Goal: Transaction & Acquisition: Purchase product/service

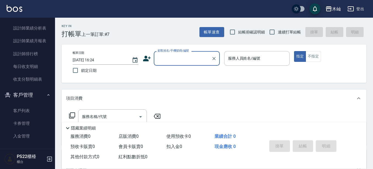
scroll to position [271, 0]
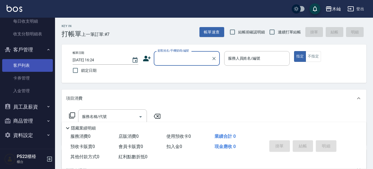
click at [21, 64] on link "客戶列表" at bounding box center [27, 65] width 51 height 13
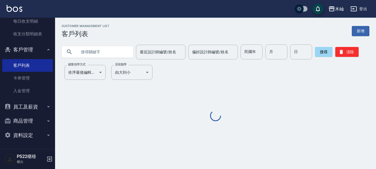
click at [88, 52] on input "text" at bounding box center [103, 51] width 52 height 15
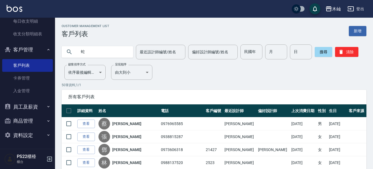
type input "蛇"
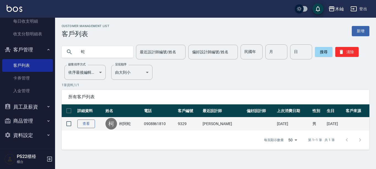
click at [91, 124] on link "查看" at bounding box center [86, 123] width 18 height 9
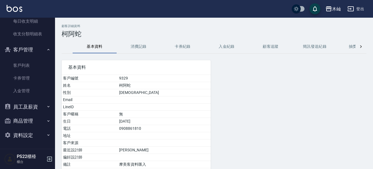
click at [142, 46] on button "消費記錄" at bounding box center [139, 46] width 44 height 13
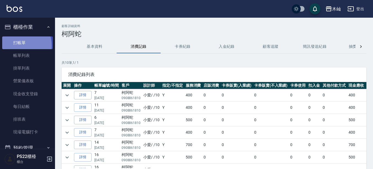
click at [18, 45] on link "打帳單" at bounding box center [27, 42] width 51 height 13
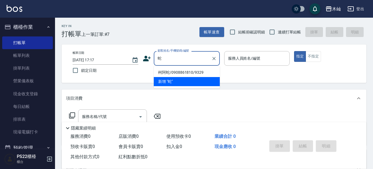
click at [184, 71] on li "柯阿蛇/0908861810/9329" at bounding box center [187, 72] width 66 height 9
type input "柯阿蛇/0908861810/9329"
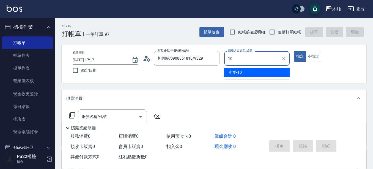
type input "小愛-10"
type button "true"
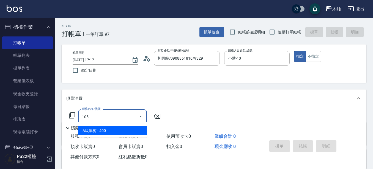
type input "A級單剪(105)"
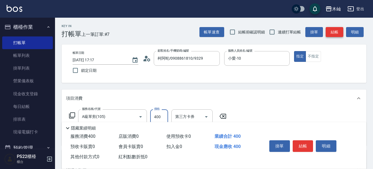
click at [335, 33] on button "結帳" at bounding box center [335, 32] width 18 height 10
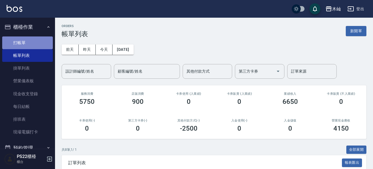
click at [39, 44] on link "打帳單" at bounding box center [27, 42] width 51 height 13
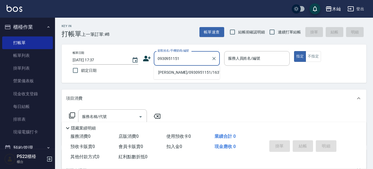
click at [190, 74] on li "[PERSON_NAME]/0930951151/163790" at bounding box center [187, 72] width 66 height 9
type input "[PERSON_NAME]/0930951151/163790"
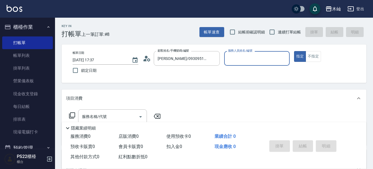
type input "雅芳-012"
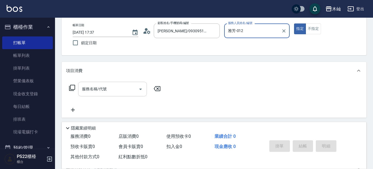
click at [112, 88] on input "服務名稱/代號" at bounding box center [109, 89] width 56 height 10
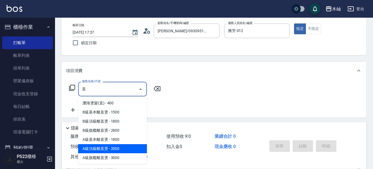
click at [115, 148] on span "A級頂級離直燙 - 2000" at bounding box center [112, 148] width 69 height 9
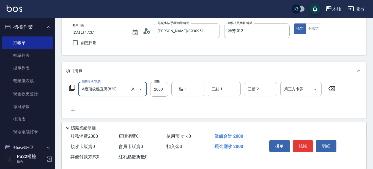
click at [119, 90] on input "A級頂級離直燙(829)" at bounding box center [105, 89] width 48 height 10
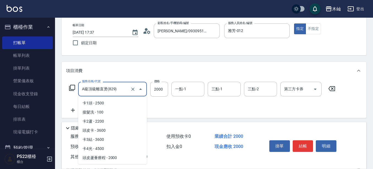
scroll to position [1473, 0]
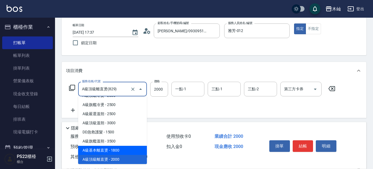
click at [126, 149] on span "A級基本離直燙 - 1800" at bounding box center [112, 149] width 69 height 9
type input "A級基本離直燙(828)"
type input "1800"
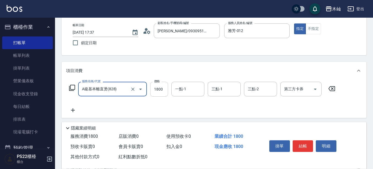
type input "A級基本離直燙(828)"
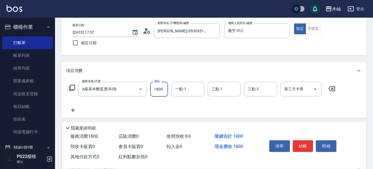
click at [158, 89] on input "1800" at bounding box center [159, 89] width 18 height 15
type input "2500"
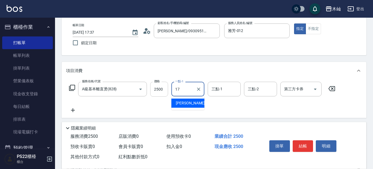
type input "[PERSON_NAME]-17"
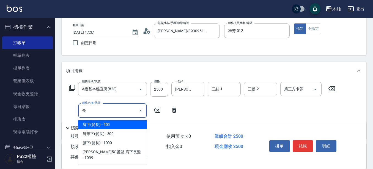
click at [119, 124] on span "肩下(髮長) - 500" at bounding box center [112, 124] width 69 height 9
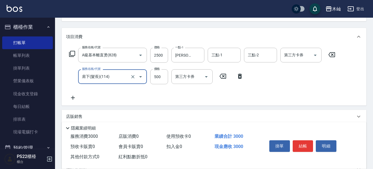
scroll to position [110, 0]
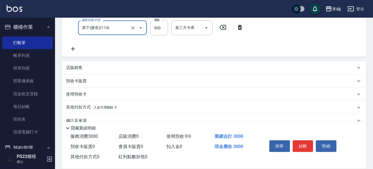
type input "肩下(髮長)(114)"
click at [81, 106] on p "其他付款方式 入金可用餘額: 0" at bounding box center [91, 107] width 51 height 6
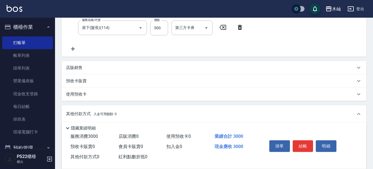
scroll to position [165, 0]
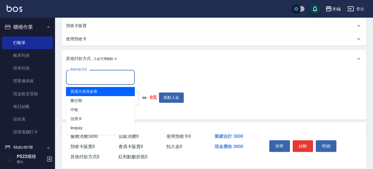
click at [115, 80] on input "其他付款方式" at bounding box center [101, 77] width 64 height 10
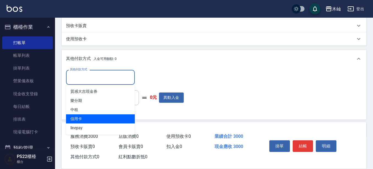
click at [113, 116] on span "信用卡" at bounding box center [100, 118] width 69 height 9
type input "信用卡"
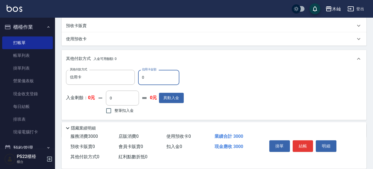
click at [158, 77] on input "0" at bounding box center [158, 77] width 41 height 15
type input "3000"
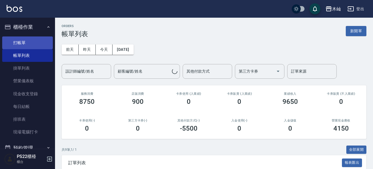
click at [38, 37] on link "打帳單" at bounding box center [27, 42] width 51 height 13
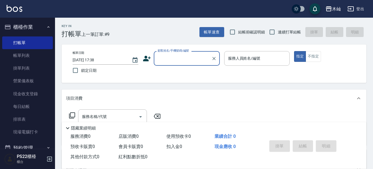
click at [178, 56] on input "顧客姓名/手機號碼/編號" at bounding box center [182, 58] width 53 height 10
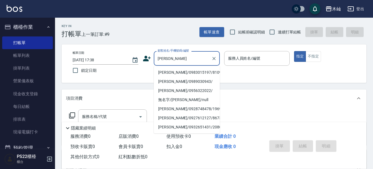
drag, startPoint x: 180, startPoint y: 54, endPoint x: 154, endPoint y: 61, distance: 26.8
click at [154, 61] on div "[PERSON_NAME] 顧客姓名/手機號碼/編號" at bounding box center [187, 58] width 66 height 15
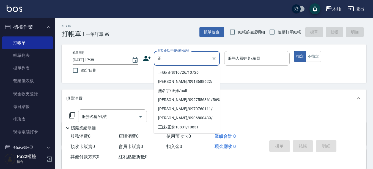
click at [183, 71] on li "正妹/正妹10726/10726" at bounding box center [187, 72] width 66 height 9
type input "正妹/正妹10726/10726"
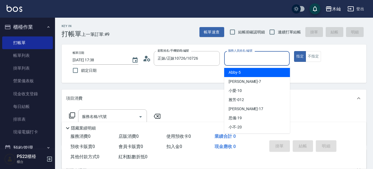
click at [229, 62] on input "服務人員姓名/編號" at bounding box center [257, 58] width 61 height 10
click at [227, 73] on div "Abby -5" at bounding box center [257, 72] width 66 height 9
type input "Abby-5"
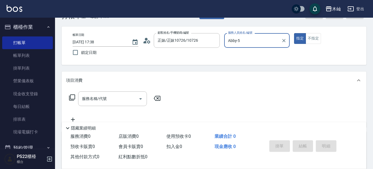
scroll to position [28, 0]
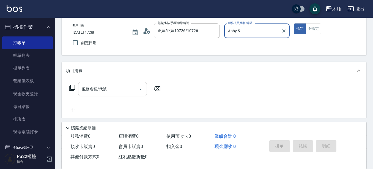
click at [125, 92] on input "服務名稱/代號" at bounding box center [109, 89] width 56 height 10
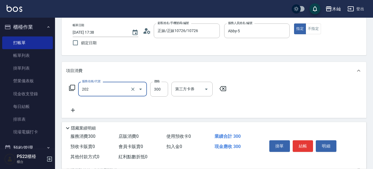
type input "單剪(202)"
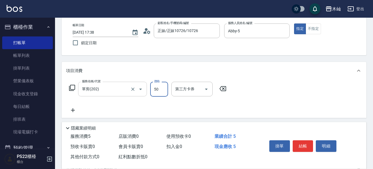
type input "50"
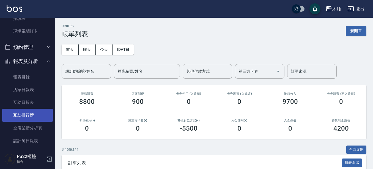
scroll to position [110, 0]
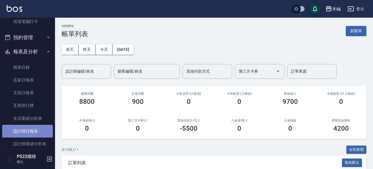
click at [37, 131] on link "設計師日報表" at bounding box center [27, 130] width 51 height 13
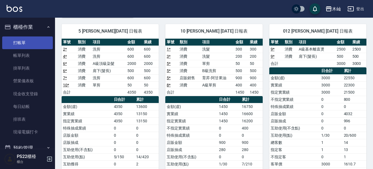
click at [34, 45] on link "打帳單" at bounding box center [27, 42] width 51 height 13
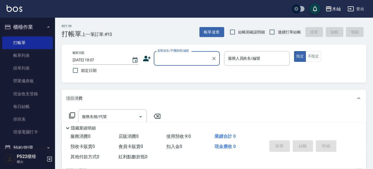
click at [56, 6] on div "木屾 登出" at bounding box center [186, 9] width 373 height 18
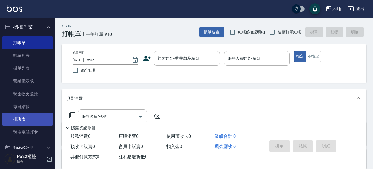
click at [26, 116] on link "排班表" at bounding box center [27, 119] width 51 height 13
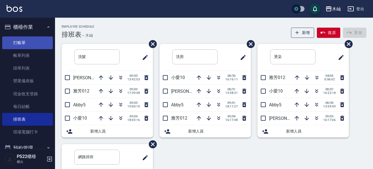
click at [18, 43] on link "打帳單" at bounding box center [27, 42] width 51 height 13
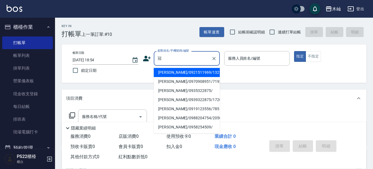
click at [193, 72] on li "[PERSON_NAME]/0921511969/13217" at bounding box center [187, 72] width 66 height 9
type input "[PERSON_NAME]/0921511969/13217"
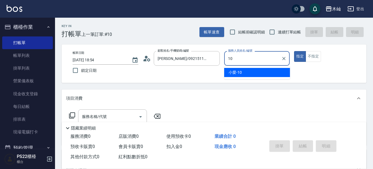
type input "小愛-10"
type button "true"
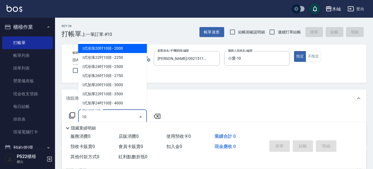
type input "1"
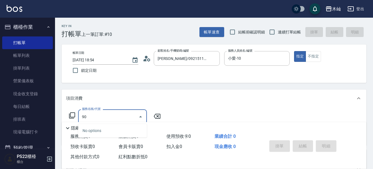
type input "9"
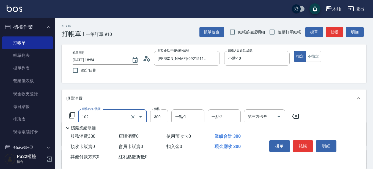
type input "精油洗髮(102)"
type input "0"
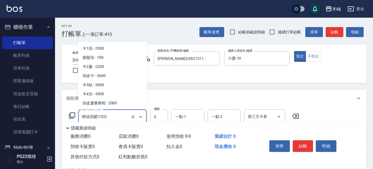
click at [121, 117] on input "精油洗髮(102)" at bounding box center [105, 117] width 48 height 10
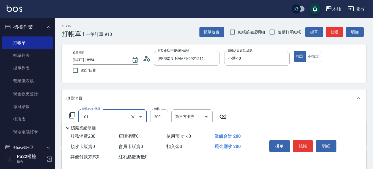
type input "洗髮(101)"
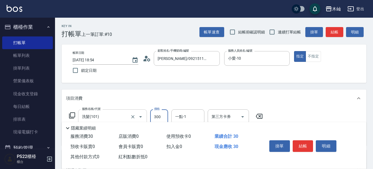
type input "300"
click at [300, 142] on button "結帳" at bounding box center [303, 146] width 21 height 12
